Goal: Information Seeking & Learning: Learn about a topic

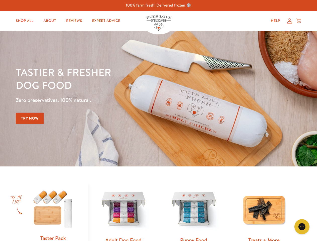
click at [158, 120] on div "Tastier & fresher dog food Zero preservatives. 100% natural. Try Now" at bounding box center [111, 98] width 190 height 66
click at [302, 227] on icon "Gorgias live chat" at bounding box center [301, 226] width 5 height 5
